Goal: Locate item on page

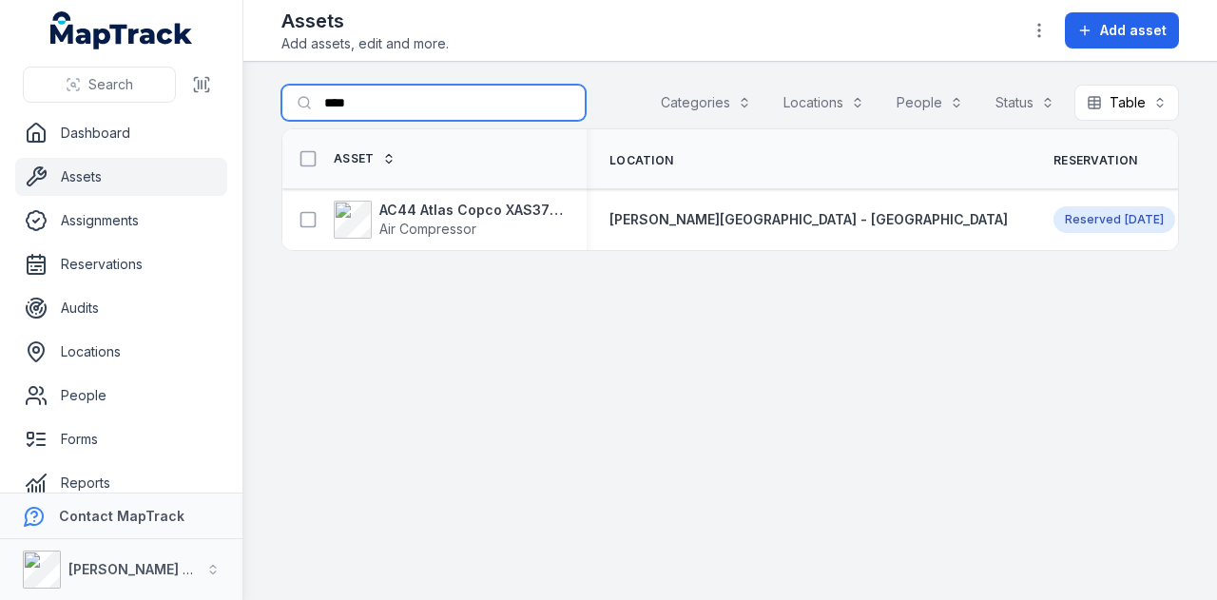
click at [430, 109] on input "****" at bounding box center [434, 103] width 304 height 36
type input "*"
